Goal: Task Accomplishment & Management: Complete application form

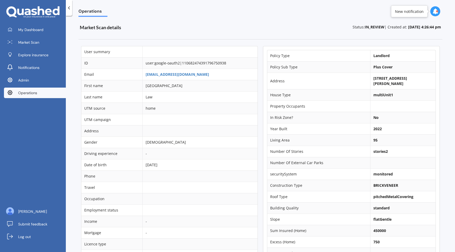
click at [373, 78] on b "[STREET_ADDRESS][PERSON_NAME]" at bounding box center [390, 81] width 34 height 10
copy td "[STREET_ADDRESS][PERSON_NAME]"
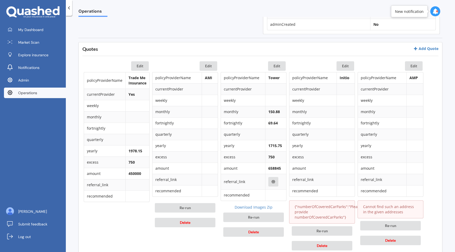
scroll to position [221, 0]
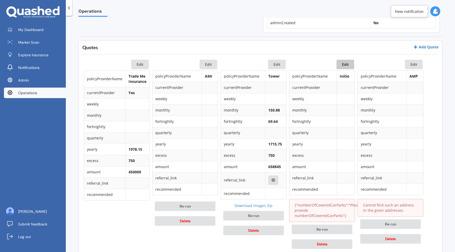
click at [342, 64] on button "Edit" at bounding box center [345, 64] width 18 height 9
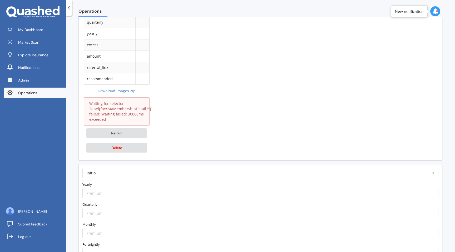
scroll to position [529, 0]
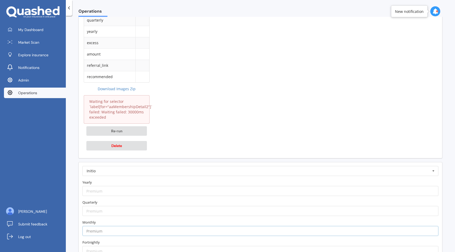
click at [167, 230] on input "number" at bounding box center [260, 231] width 356 height 10
paste input "158.87"
type input "158.87"
click at [173, 222] on label "Monthly" at bounding box center [260, 222] width 356 height 5
click at [121, 196] on form "Initio AA AIA AMI AMP ANZ ASB Accuro Aioi Nissay Dowa Allianz Partners Ando Ast…" at bounding box center [260, 251] width 356 height 170
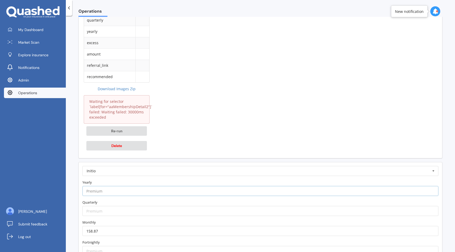
click at [127, 191] on input "number" at bounding box center [260, 191] width 356 height 10
paste input "1740.43"
type input "1740.43"
click at [133, 179] on form "Initio AA AIA AMI AMP ANZ ASB Accuro Aioi Nissay Dowa Allianz Partners Ando Ast…" at bounding box center [260, 251] width 356 height 170
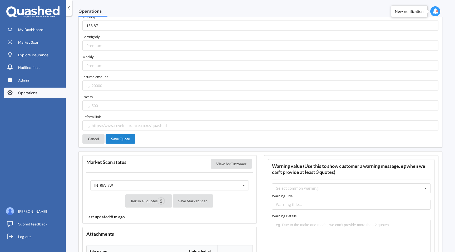
scroll to position [735, 0]
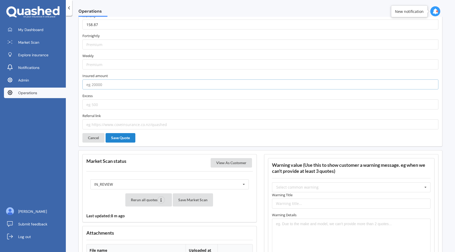
click at [109, 87] on input "number" at bounding box center [260, 84] width 356 height 10
type input "450000"
type input "750"
click at [113, 123] on input "text" at bounding box center [260, 124] width 356 height 10
click at [119, 113] on label "Referral link" at bounding box center [260, 115] width 356 height 5
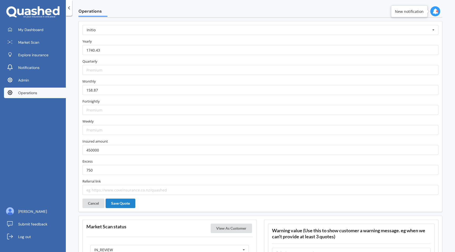
scroll to position [657, 0]
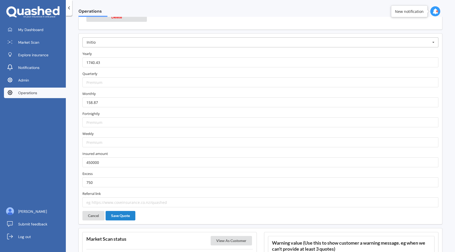
click at [144, 43] on input "text" at bounding box center [260, 42] width 355 height 9
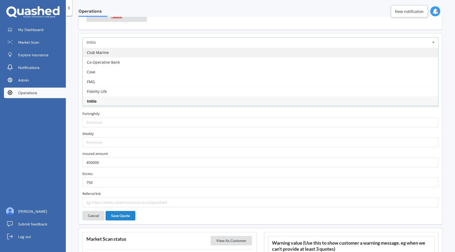
click at [142, 52] on div "Club Marine" at bounding box center [260, 53] width 355 height 10
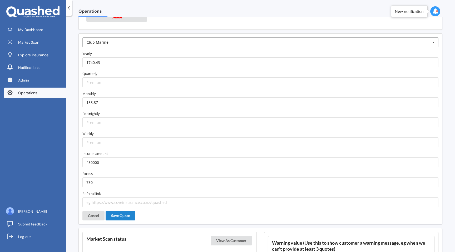
click at [147, 44] on input "text" at bounding box center [260, 42] width 355 height 9
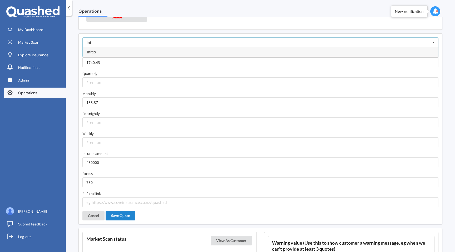
type input "ini"
click at [144, 57] on div "Initio" at bounding box center [260, 52] width 355 height 10
type input "https://initio.co.nz/house-insurance/?utm_source=quashed"
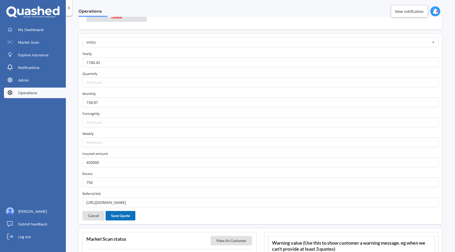
click at [120, 218] on button "Save Quote" at bounding box center [121, 215] width 30 height 9
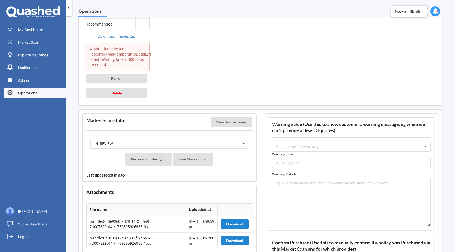
scroll to position [549, 0]
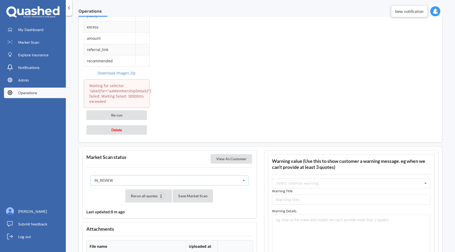
click at [145, 179] on div "IN_REVIEW READY PENDING VIEWED ABANDONED IN_REVIEW" at bounding box center [169, 181] width 158 height 10
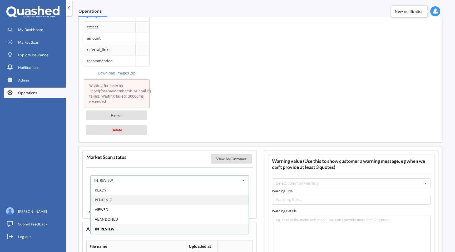
click at [139, 201] on div "PENDING" at bounding box center [170, 200] width 158 height 10
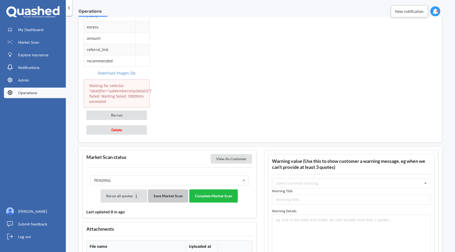
click at [168, 201] on button "Save Market Scan" at bounding box center [168, 196] width 40 height 13
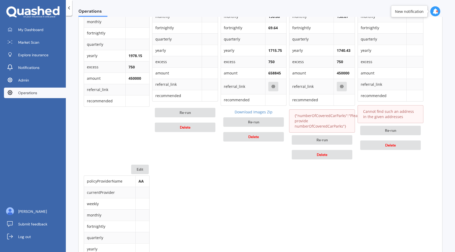
scroll to position [262, 0]
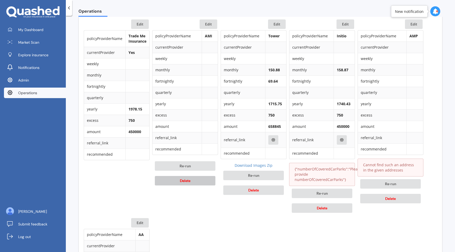
click at [178, 181] on button "Delete" at bounding box center [185, 180] width 61 height 9
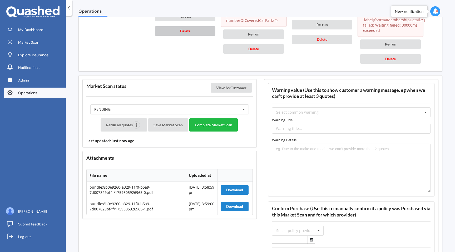
scroll to position [421, 0]
click at [297, 114] on div "Select common warning" at bounding box center [297, 112] width 42 height 4
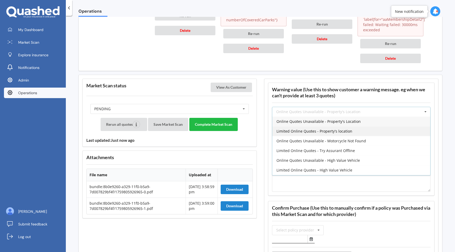
click at [298, 134] on div "Limited Online Quotes - Property's location" at bounding box center [351, 131] width 158 height 10
type input "Limited Online Quotes - Property's location"
type textarea "One or more insurers were unable to provide an online quote at the time of the …"
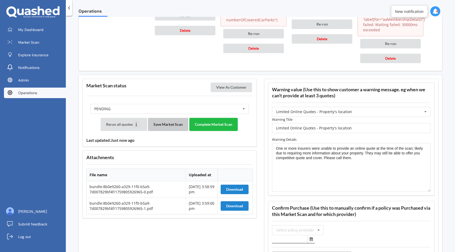
click at [173, 119] on button "Save Market Scan" at bounding box center [168, 124] width 40 height 13
click at [223, 123] on button "Complete Market Scan" at bounding box center [213, 124] width 48 height 13
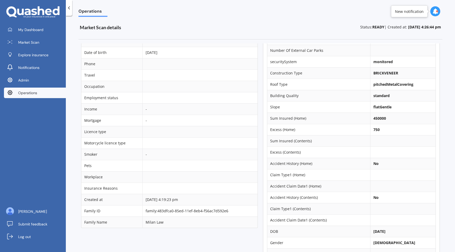
scroll to position [0, 0]
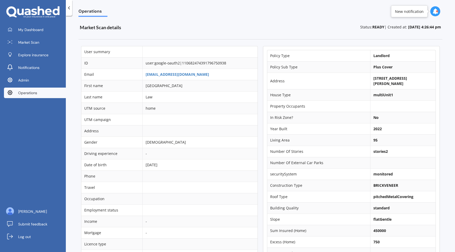
scroll to position [7, 0]
click at [182, 76] on link "[EMAIL_ADDRESS][DOMAIN_NAME]" at bounding box center [177, 74] width 63 height 5
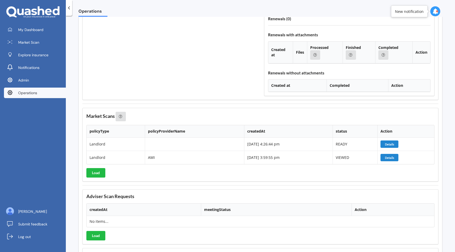
scroll to position [565, 0]
click at [390, 157] on button "Details" at bounding box center [389, 156] width 18 height 7
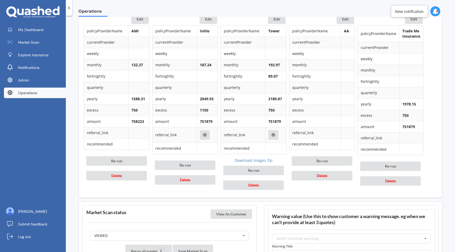
scroll to position [266, 0]
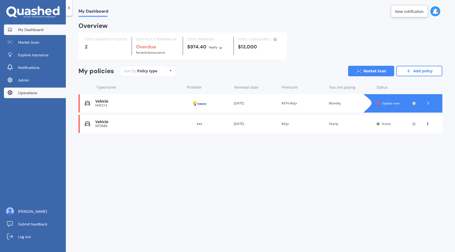
click at [29, 94] on span "Operations" at bounding box center [27, 92] width 19 height 5
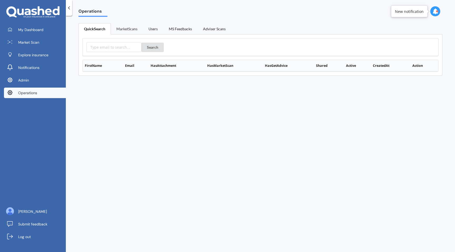
click at [129, 29] on link "MarketScans" at bounding box center [127, 28] width 32 height 11
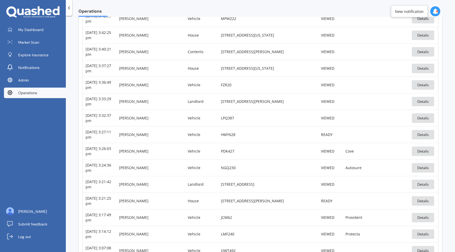
scroll to position [362, 0]
